Goal: Transaction & Acquisition: Purchase product/service

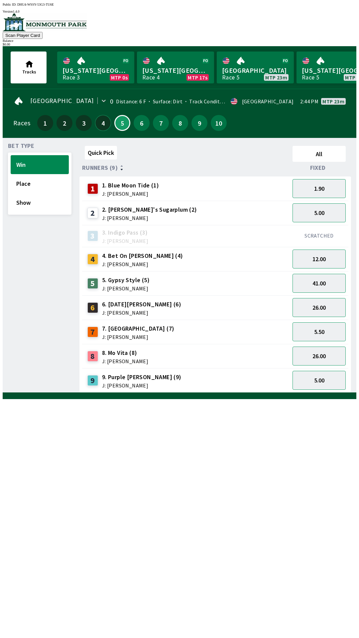
click at [102, 115] on button "4" at bounding box center [103, 123] width 16 height 16
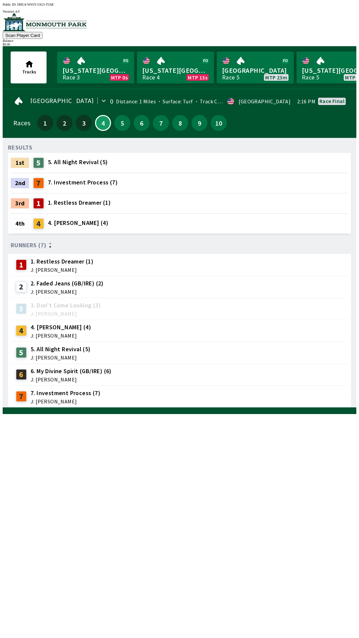
click at [80, 219] on span "4. [PERSON_NAME] (4)" at bounding box center [78, 223] width 60 height 9
click at [261, 408] on div "RESULTS 1st 5 5. All Night Revival (5) 2nd 7 7. Investment Process (7) 3rd 1 1.…" at bounding box center [182, 275] width 348 height 264
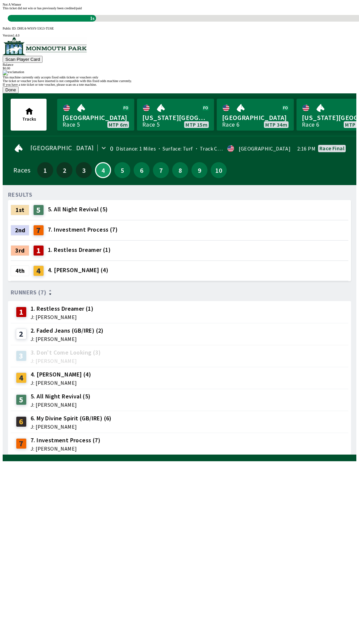
click at [160, 93] on div "This machine currently only accepts fixed odds tickets or vouchers only The tic…" at bounding box center [180, 81] width 354 height 23
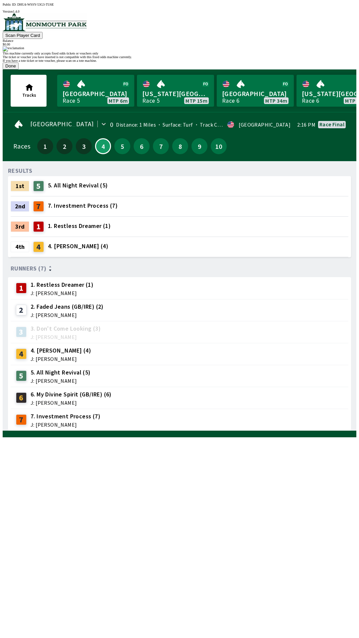
click at [19, 69] on button "Done" at bounding box center [11, 65] width 16 height 7
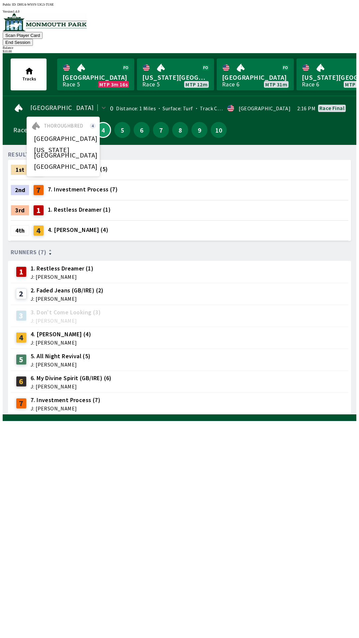
click at [18, 103] on icon at bounding box center [18, 108] width 11 height 11
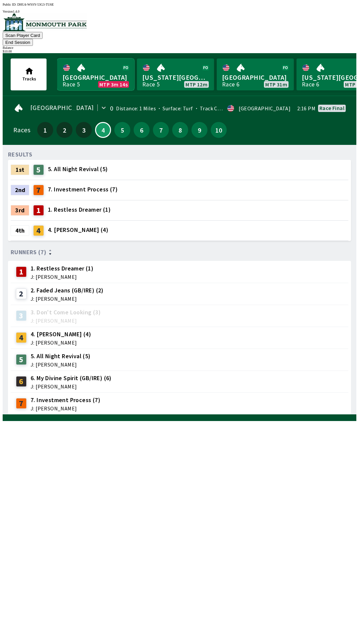
click at [74, 61] on link "Monmouth Park Race 5 MTP 3m 14s" at bounding box center [95, 74] width 77 height 32
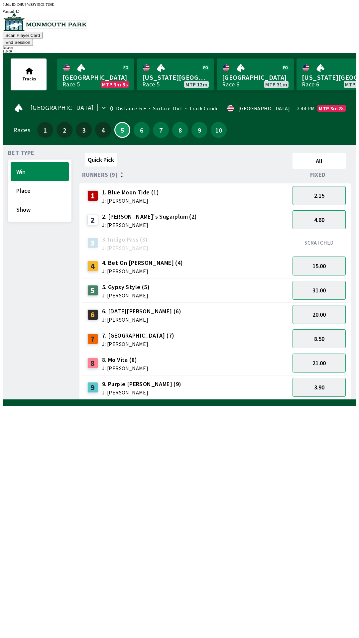
click at [33, 39] on button "End Session" at bounding box center [18, 42] width 30 height 7
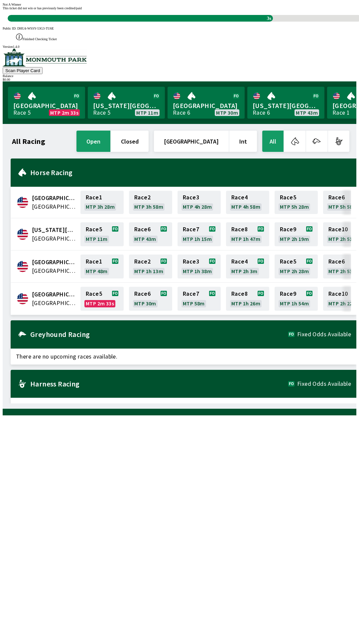
click at [213, 387] on div "All Racing open closed [GEOGRAPHIC_DATA] Int All [GEOGRAPHIC_DATA] [GEOGRAPHIC_…" at bounding box center [182, 266] width 348 height 274
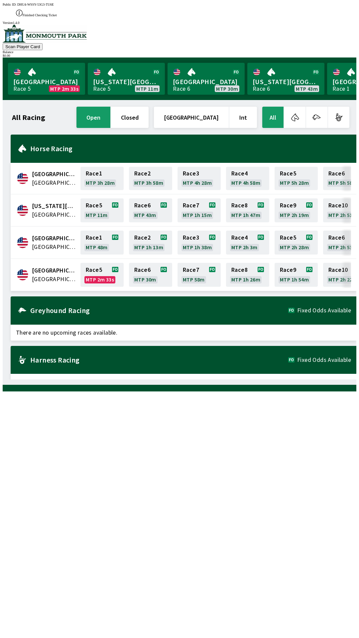
click at [199, 379] on div "All Racing open closed [GEOGRAPHIC_DATA] Int All [GEOGRAPHIC_DATA] [GEOGRAPHIC_…" at bounding box center [182, 242] width 348 height 274
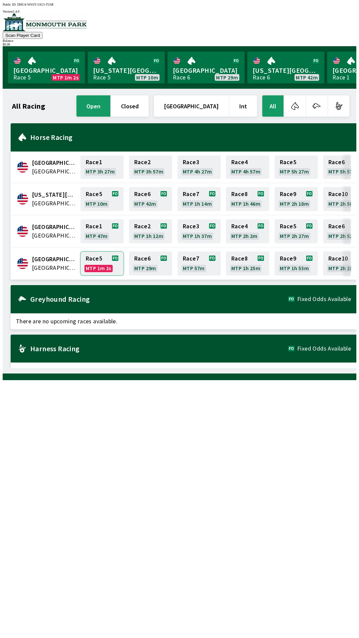
click at [92, 259] on link "Race 5 MTP 1m 2s" at bounding box center [101, 264] width 43 height 24
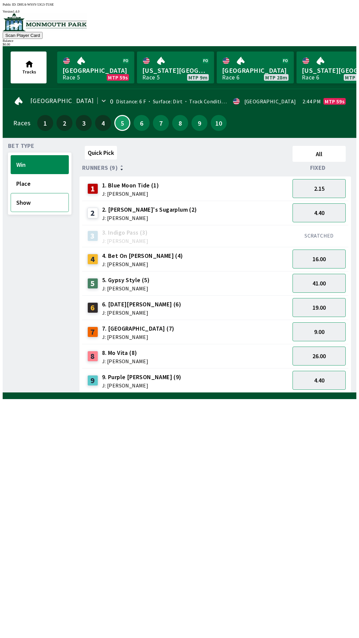
click at [33, 200] on button "Show" at bounding box center [40, 202] width 58 height 19
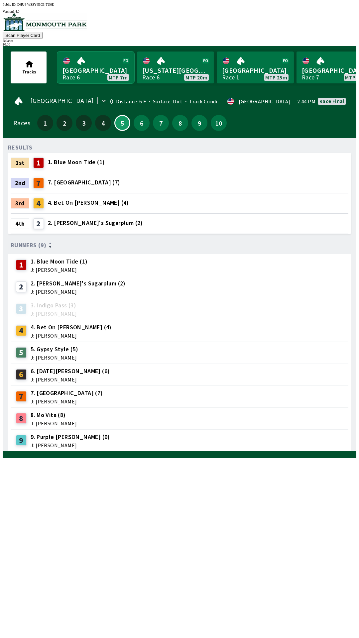
click at [87, 55] on link "[GEOGRAPHIC_DATA] Race 6 MTP 7m" at bounding box center [95, 67] width 77 height 32
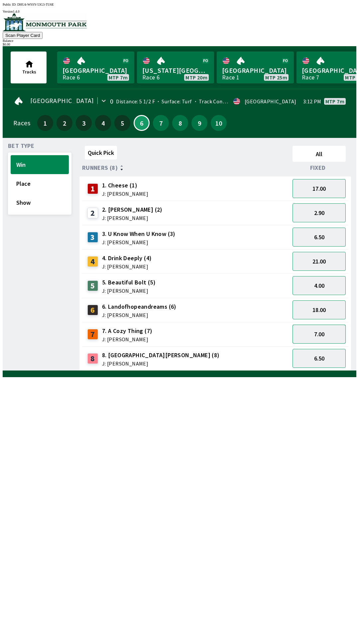
click at [327, 327] on button "7.00" at bounding box center [318, 334] width 53 height 19
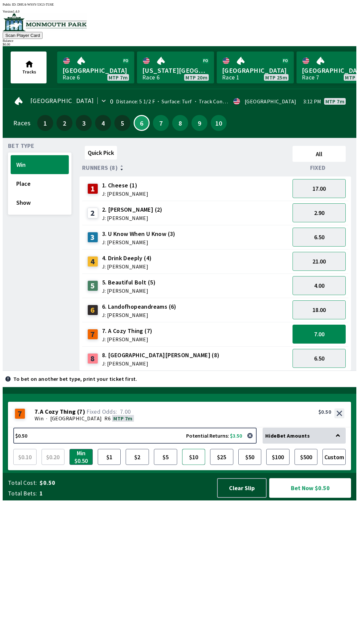
click at [202, 465] on button "$10" at bounding box center [193, 457] width 23 height 16
click at [313, 498] on button "Bet Now $10.00" at bounding box center [310, 488] width 82 height 20
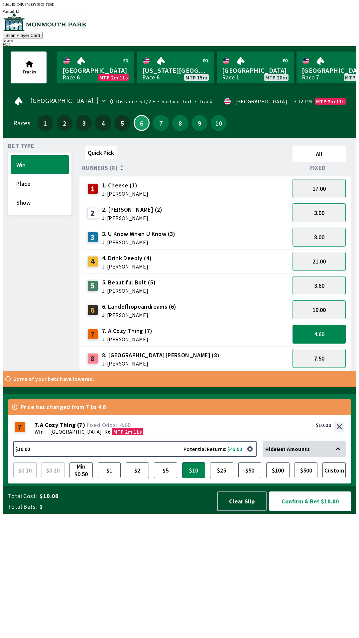
click at [327, 357] on button "7.50" at bounding box center [318, 358] width 53 height 19
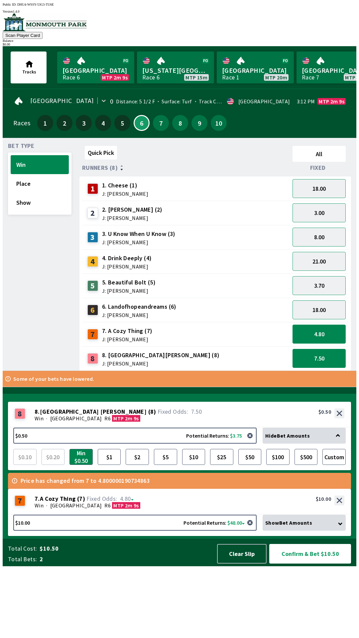
click at [330, 334] on button "4.80" at bounding box center [318, 334] width 53 height 19
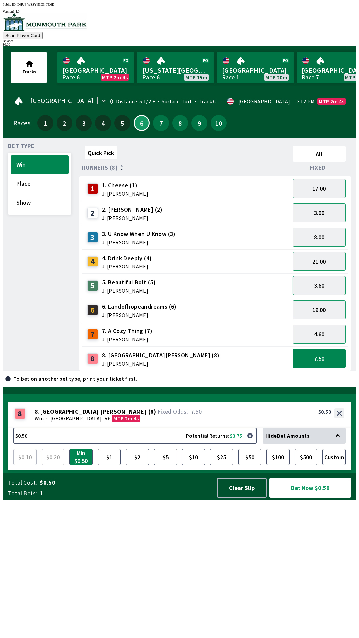
click at [325, 284] on button "3.60" at bounding box center [318, 285] width 53 height 19
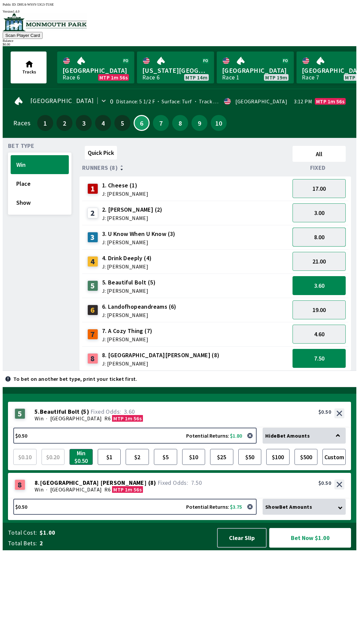
click at [331, 235] on button "8.00" at bounding box center [318, 237] width 53 height 19
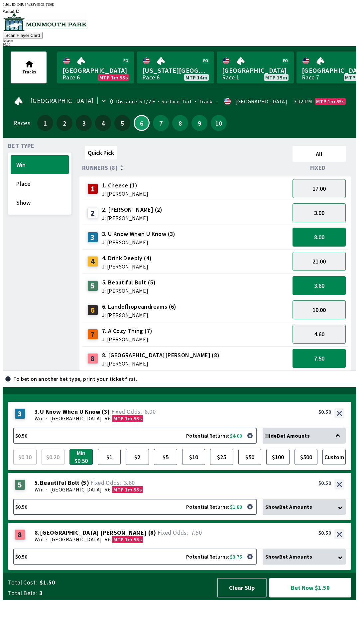
click at [331, 187] on button "17.00" at bounding box center [318, 188] width 53 height 19
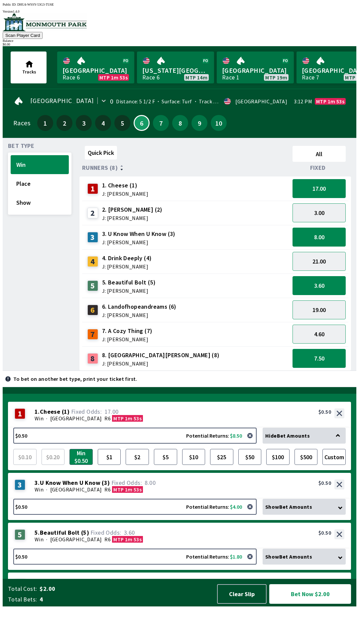
click at [314, 604] on button "Bet Now $2.00" at bounding box center [310, 594] width 82 height 20
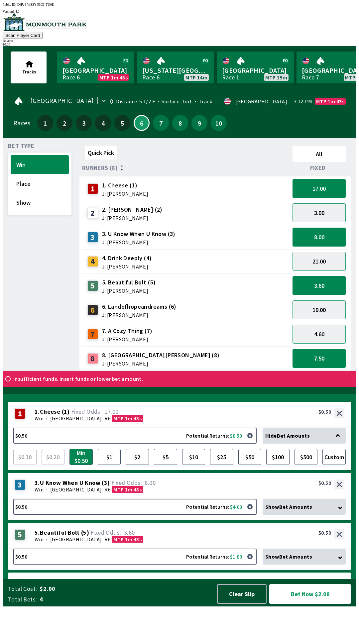
click at [269, 584] on button "Bet Now $2.00" at bounding box center [310, 594] width 82 height 20
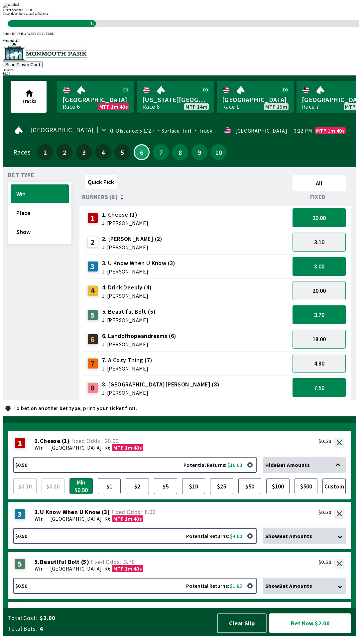
click at [308, 633] on button "Bet Now $2.00" at bounding box center [310, 623] width 82 height 20
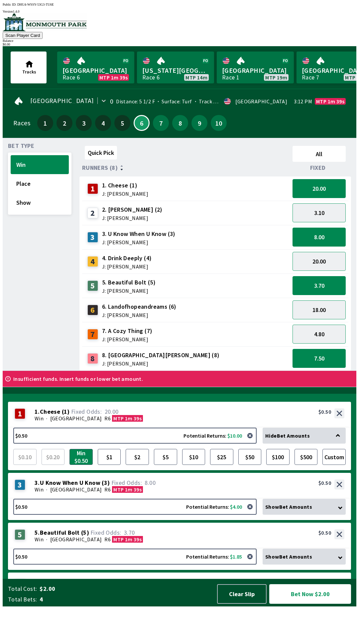
click at [313, 604] on button "Bet Now $2.00" at bounding box center [310, 594] width 82 height 20
click at [314, 604] on button "Bet Now $2.00" at bounding box center [310, 594] width 82 height 20
click at [317, 604] on button "Bet Now $2.00" at bounding box center [310, 594] width 82 height 20
click at [269, 584] on button "Bet Now $2.00" at bounding box center [310, 594] width 82 height 20
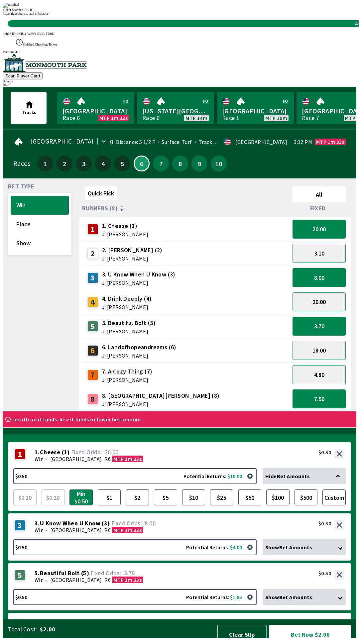
click at [269, 625] on button "Bet Now $2.00" at bounding box center [310, 635] width 82 height 20
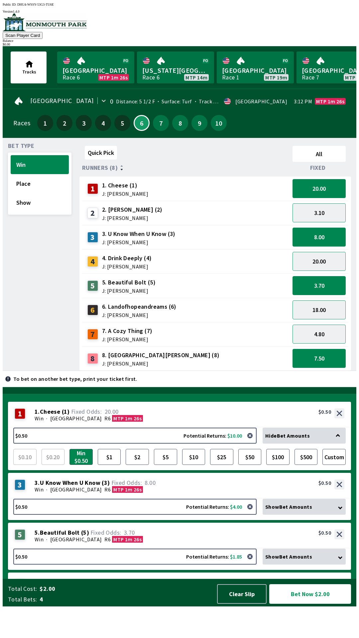
click at [312, 604] on button "Bet Now $2.00" at bounding box center [310, 594] width 82 height 20
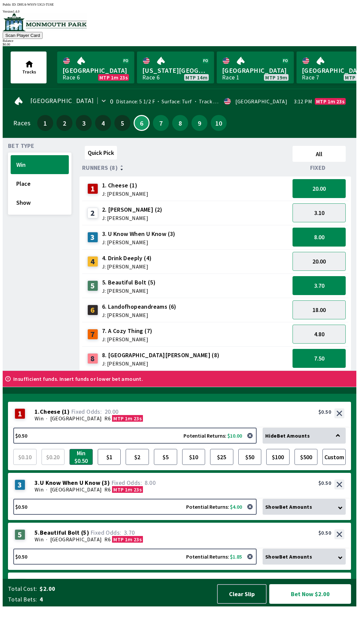
click at [269, 584] on button "Bet Now $2.00" at bounding box center [310, 594] width 82 height 20
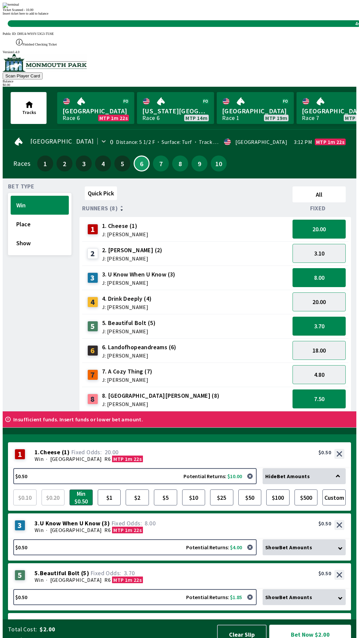
click at [269, 625] on button "Bet Now $2.00" at bounding box center [310, 635] width 82 height 20
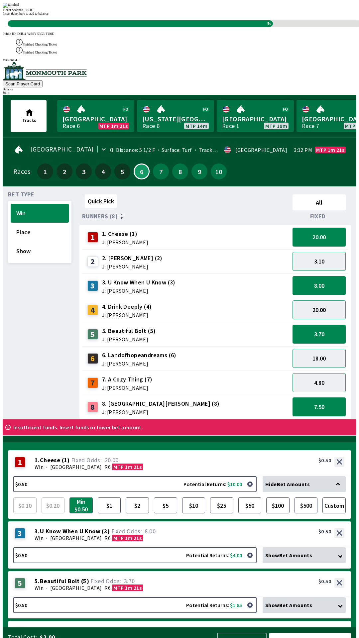
click at [311, 633] on button "Bet Now $2.00" at bounding box center [310, 643] width 82 height 20
click at [314, 633] on button "Bet Now $2.00" at bounding box center [310, 643] width 82 height 20
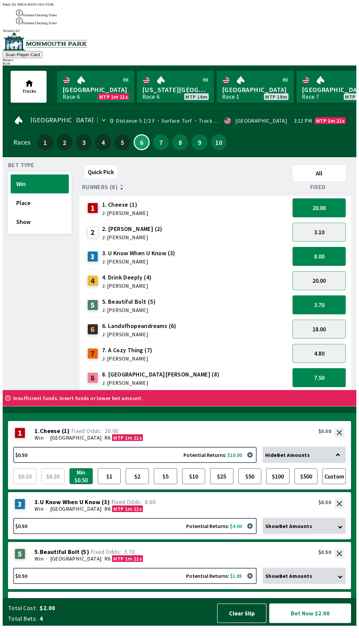
click at [317, 621] on button "Bet Now $2.00" at bounding box center [310, 613] width 82 height 20
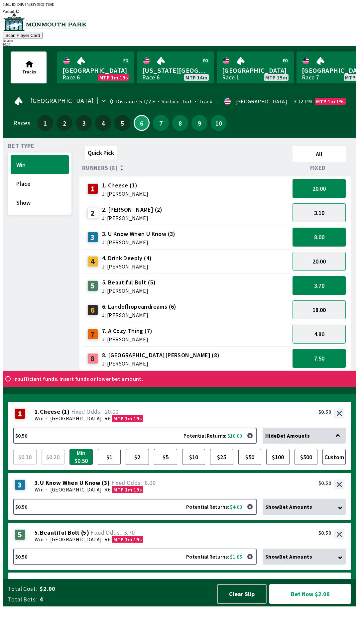
click at [315, 604] on button "Bet Now $2.00" at bounding box center [310, 594] width 82 height 20
click at [313, 604] on button "Bet Now $2.00" at bounding box center [310, 594] width 82 height 20
click at [311, 604] on button "Bet Now $2.00" at bounding box center [310, 594] width 82 height 20
click at [310, 604] on button "Bet Now $2.00" at bounding box center [310, 594] width 82 height 20
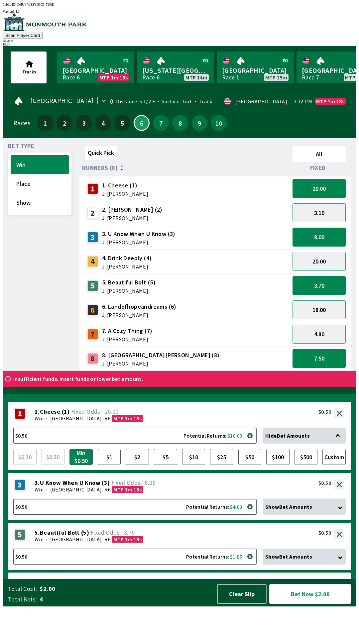
click at [307, 604] on button "Bet Now $2.00" at bounding box center [310, 594] width 82 height 20
click at [308, 604] on button "Bet Now $2.00" at bounding box center [310, 594] width 82 height 20
click at [269, 584] on button "Bet Now $2.00" at bounding box center [310, 594] width 82 height 20
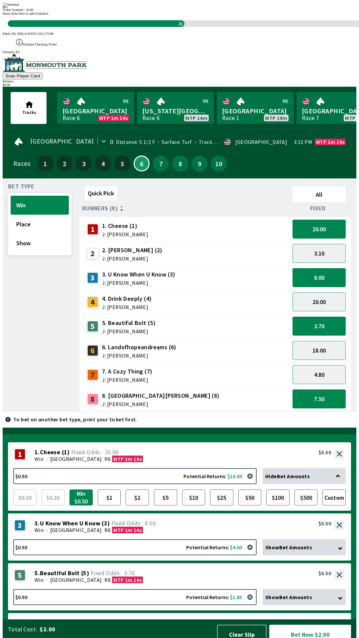
click at [147, 27] on div "2s" at bounding box center [96, 23] width 177 height 7
click at [153, 27] on div "2s" at bounding box center [96, 23] width 177 height 7
click at [155, 27] on div "2s" at bounding box center [96, 23] width 177 height 7
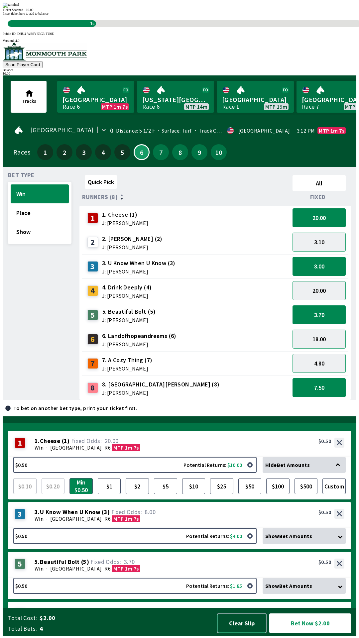
click at [242, 625] on button "Clear Slip" at bounding box center [242, 623] width 50 height 20
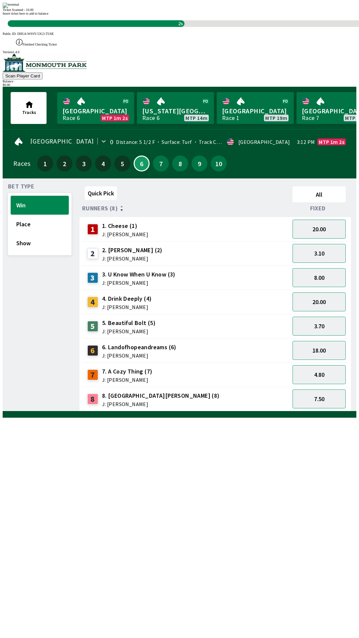
click at [246, 411] on div "Quick Pick All Runners (8) Fixed 1 1. Cheese (1) J: [PERSON_NAME] 20.00 2 2. [P…" at bounding box center [217, 298] width 277 height 228
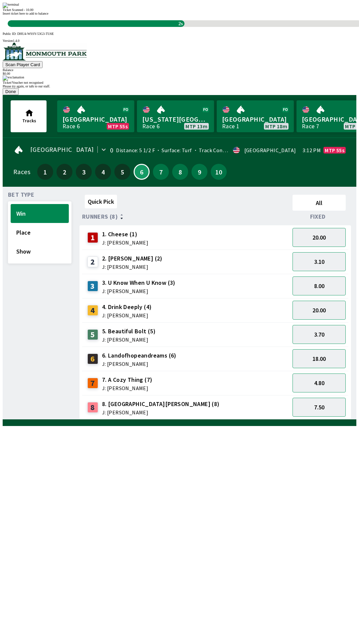
click at [218, 95] on div "Ticket/Voucher not recognised Please try again, or talk to our staff. Done" at bounding box center [180, 85] width 354 height 20
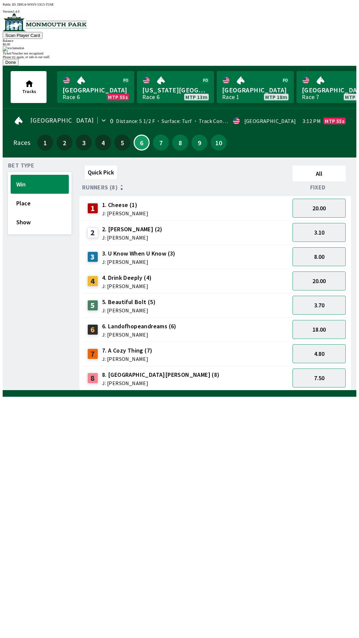
click at [19, 66] on button "Done" at bounding box center [11, 62] width 16 height 7
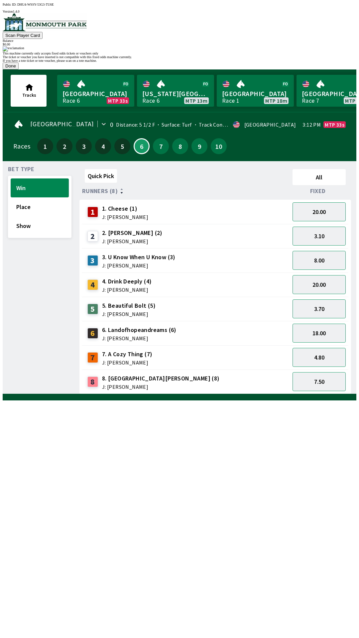
click at [19, 69] on button "Done" at bounding box center [11, 65] width 16 height 7
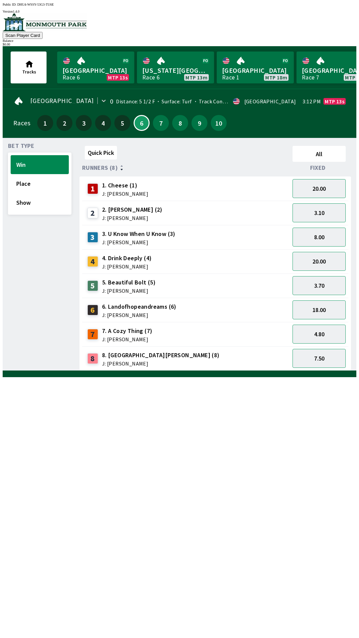
scroll to position [0, 0]
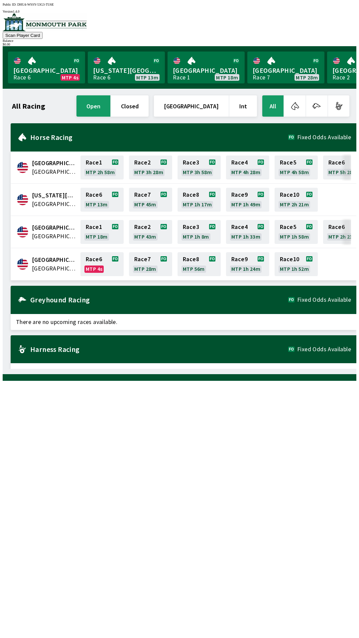
click at [149, 104] on button "closed" at bounding box center [130, 105] width 38 height 21
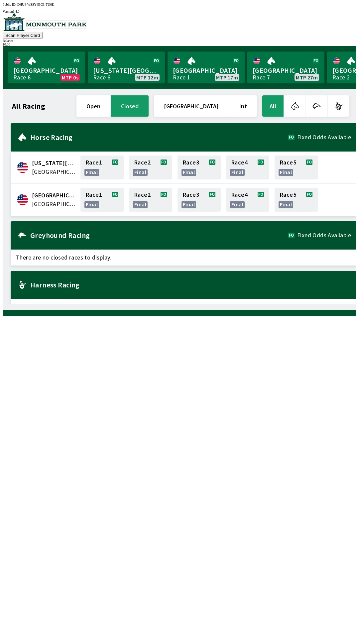
click at [334, 43] on div "$ 0.00" at bounding box center [180, 45] width 354 height 4
click at [329, 43] on div "$ 0.00" at bounding box center [180, 45] width 354 height 4
click at [330, 43] on div "$ 0.00" at bounding box center [180, 45] width 354 height 4
click at [333, 43] on div "$ 0.00" at bounding box center [180, 45] width 354 height 4
click at [43, 32] on button "Scan Player Card" at bounding box center [23, 35] width 40 height 7
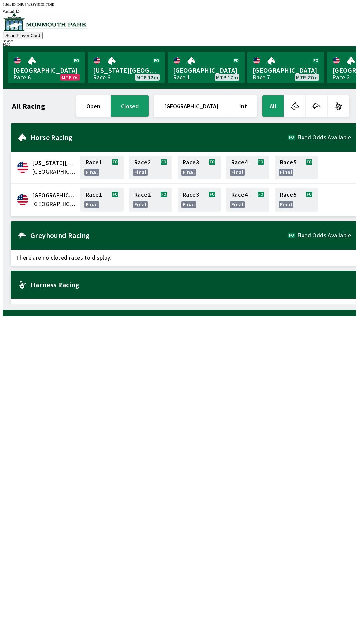
scroll to position [0, 0]
click at [51, 204] on div "Monmouth Park United States Race 1 final Race 2 final Race 3 final Race 4 final…" at bounding box center [184, 200] width 346 height 32
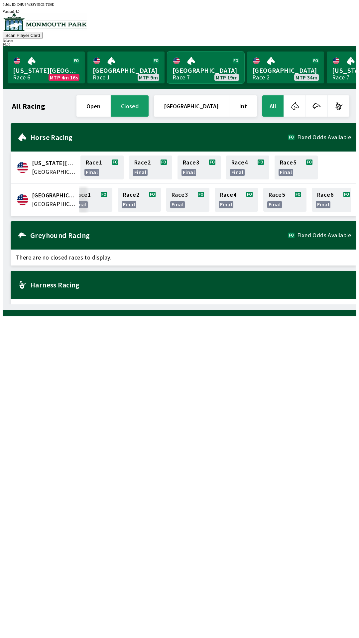
click at [210, 71] on link "[GEOGRAPHIC_DATA] Race 7 MTP 19m" at bounding box center [205, 67] width 77 height 32
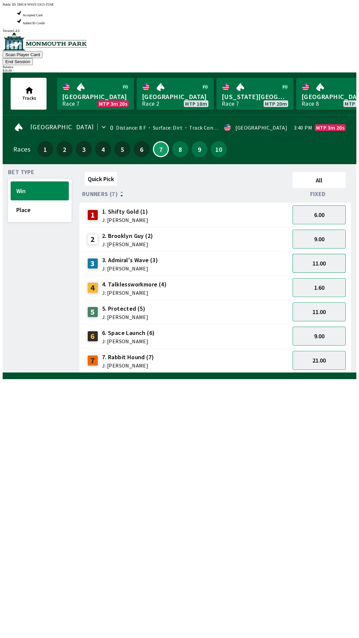
click at [328, 254] on button "11.00" at bounding box center [318, 263] width 53 height 19
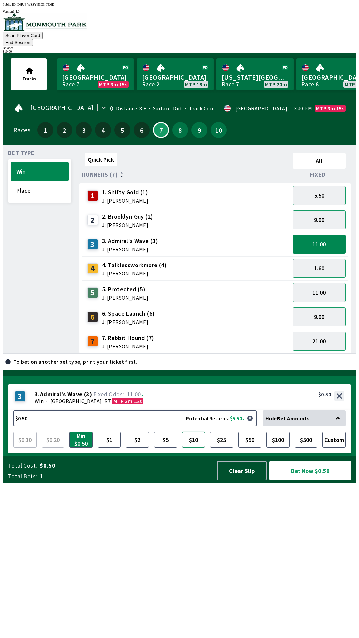
click at [195, 448] on button "$10" at bounding box center [193, 440] width 23 height 16
click at [315, 480] on button "Bet Now $10.00" at bounding box center [310, 471] width 82 height 20
